Goal: Navigation & Orientation: Understand site structure

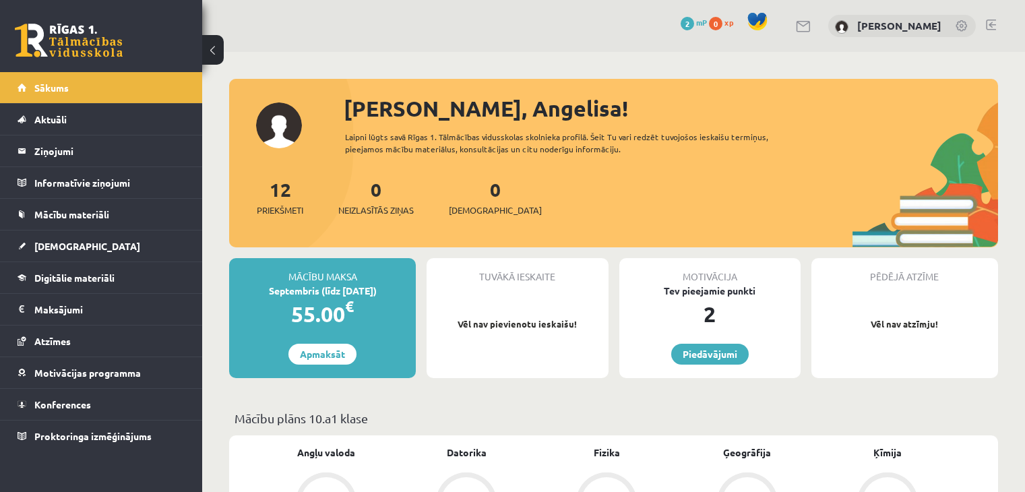
scroll to position [1146, 0]
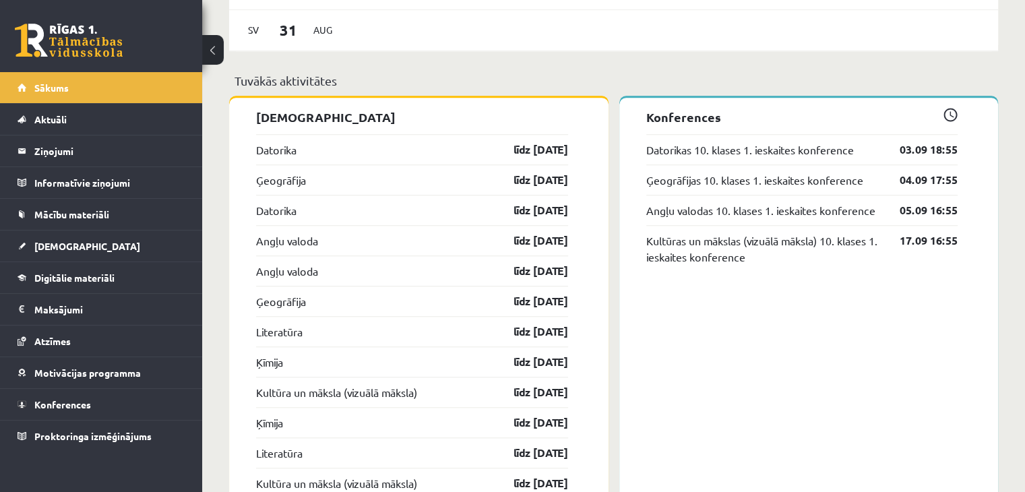
click at [50, 59] on div "0 Dāvanas 2 mP 0 xp" at bounding box center [101, 36] width 202 height 72
click at [67, 53] on link at bounding box center [69, 41] width 108 height 34
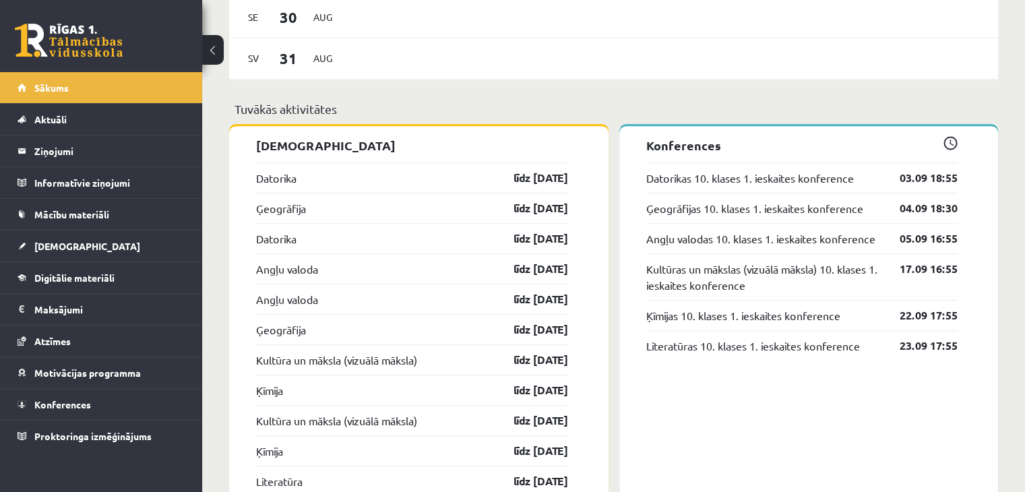
scroll to position [1120, 0]
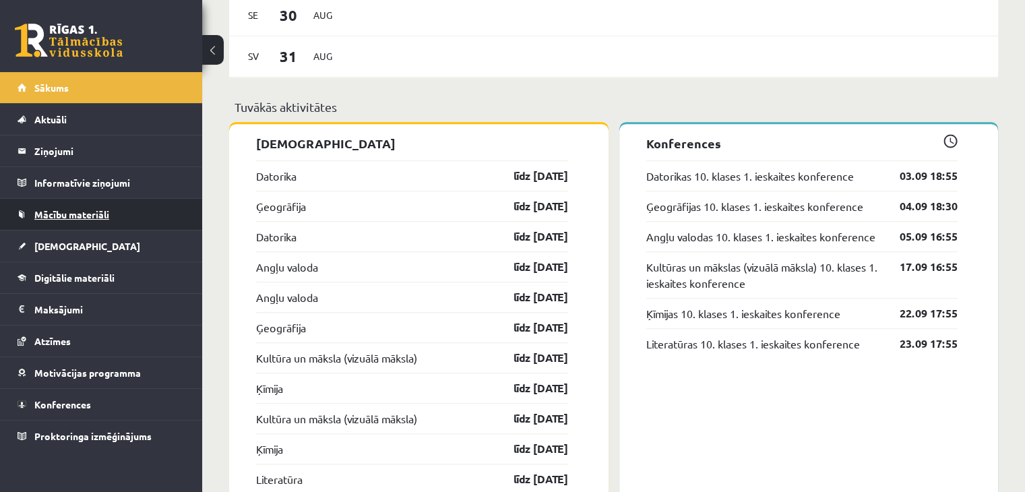
click at [127, 208] on link "Mācību materiāli" at bounding box center [102, 214] width 168 height 31
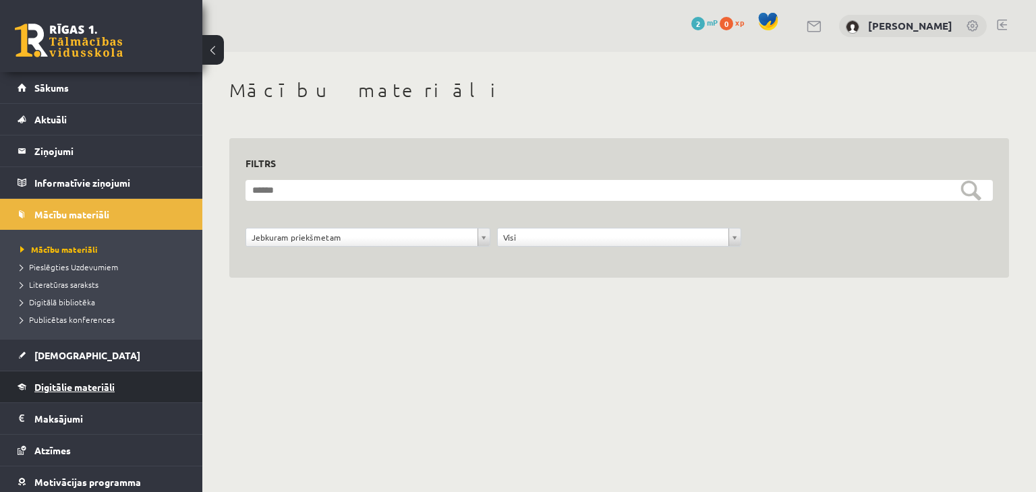
click at [113, 378] on link "Digitālie materiāli" at bounding box center [102, 386] width 168 height 31
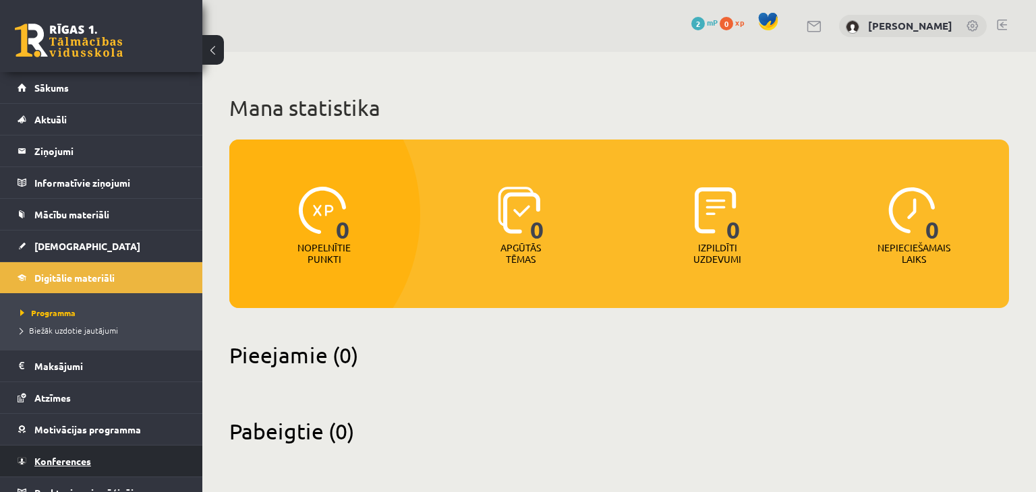
click at [89, 453] on link "Konferences" at bounding box center [102, 461] width 168 height 31
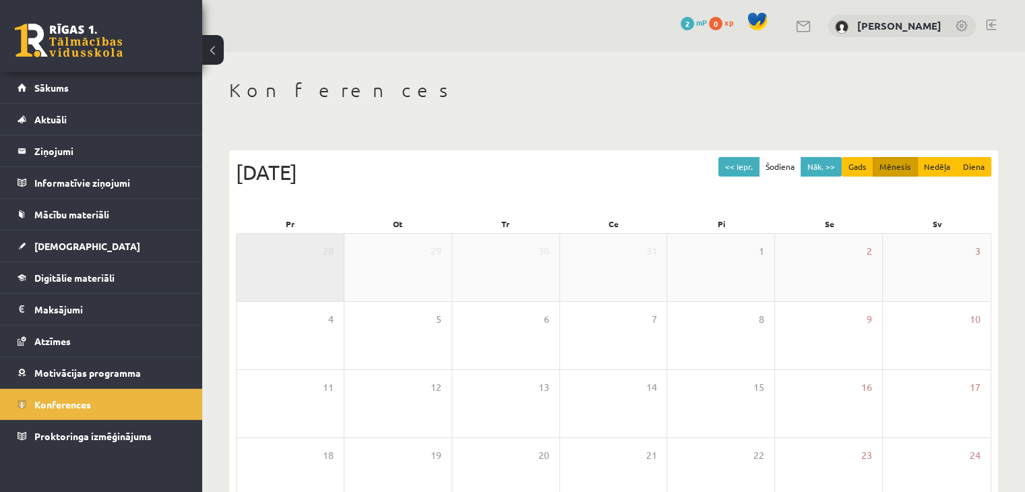
scroll to position [151, 0]
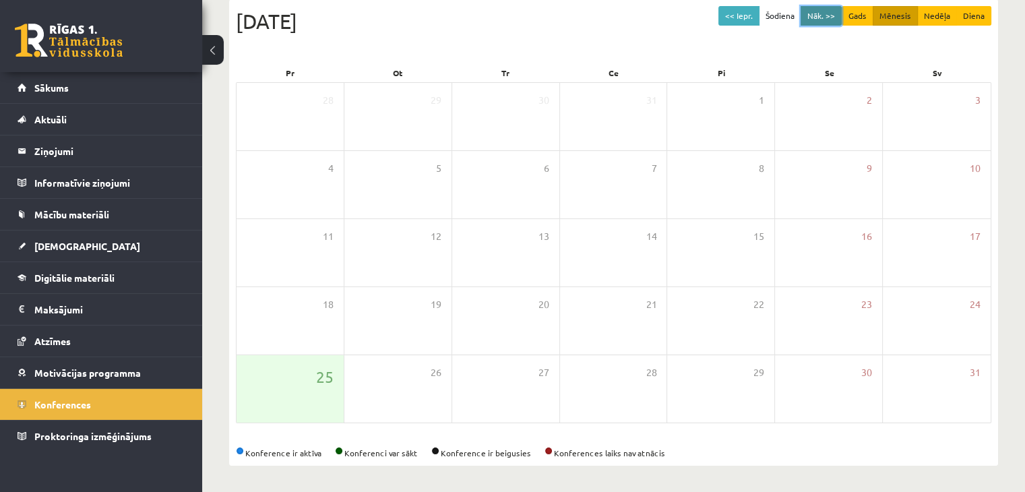
click at [829, 11] on button "Nāk. >>" at bounding box center [821, 16] width 41 height 20
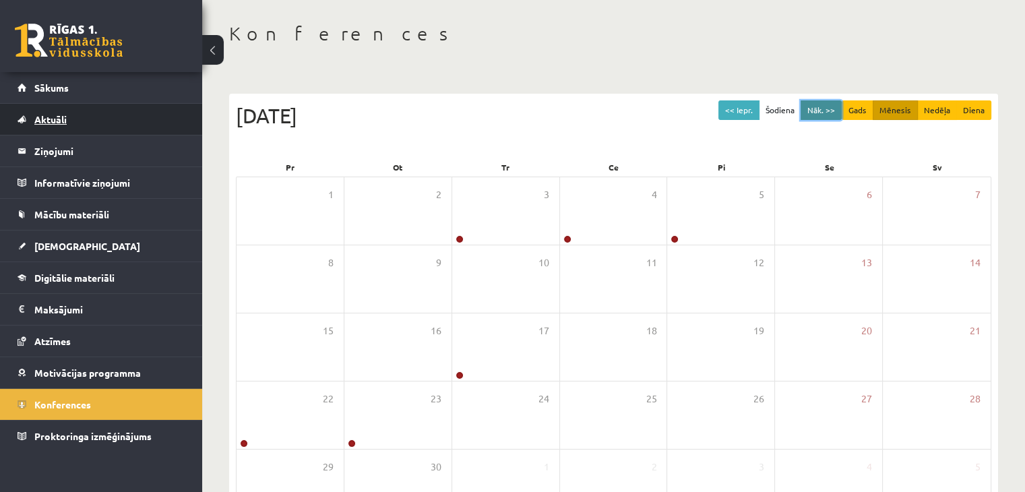
scroll to position [54, 0]
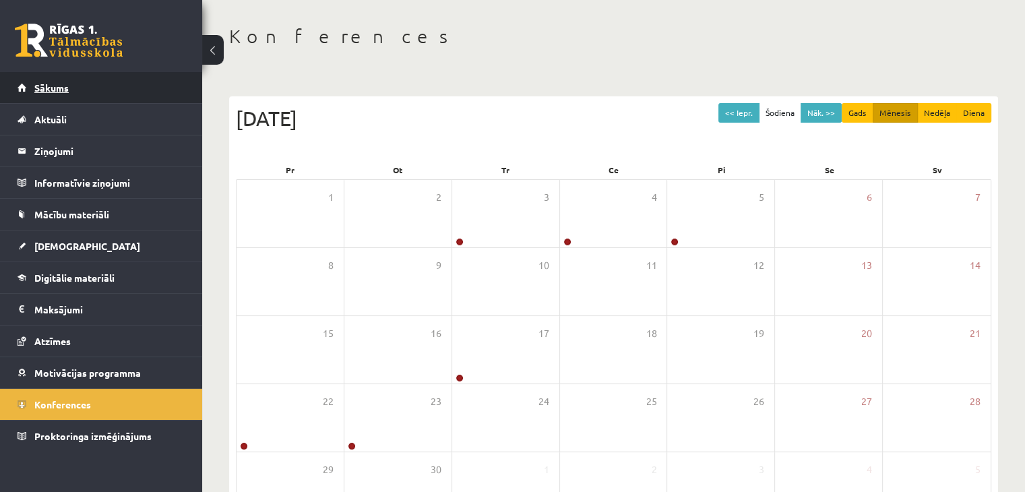
click at [109, 81] on link "Sākums" at bounding box center [102, 87] width 168 height 31
